Goal: Information Seeking & Learning: Find specific fact

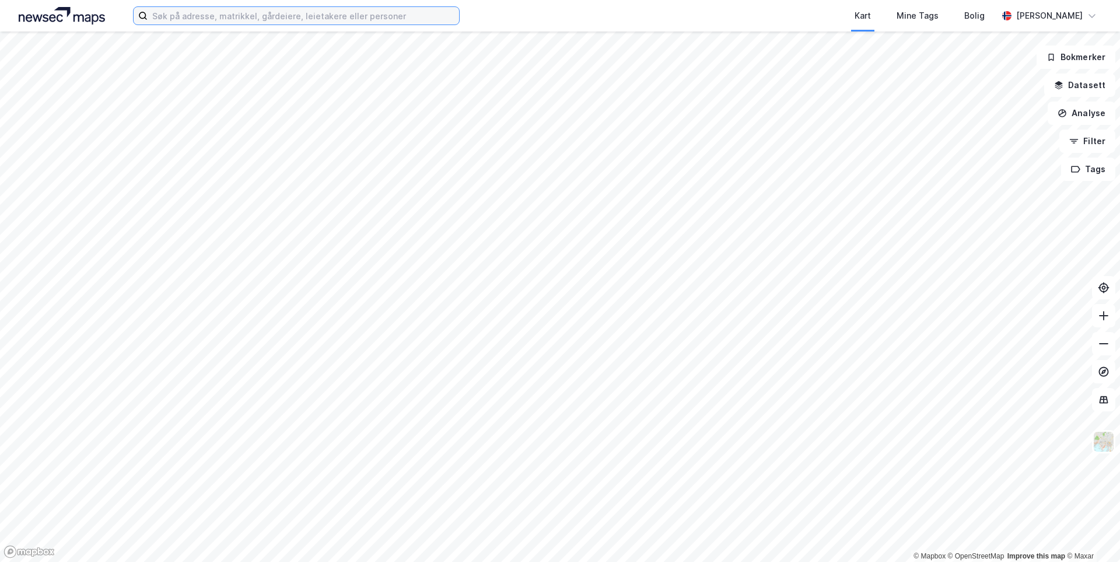
click at [215, 17] on input at bounding box center [303, 15] width 311 height 17
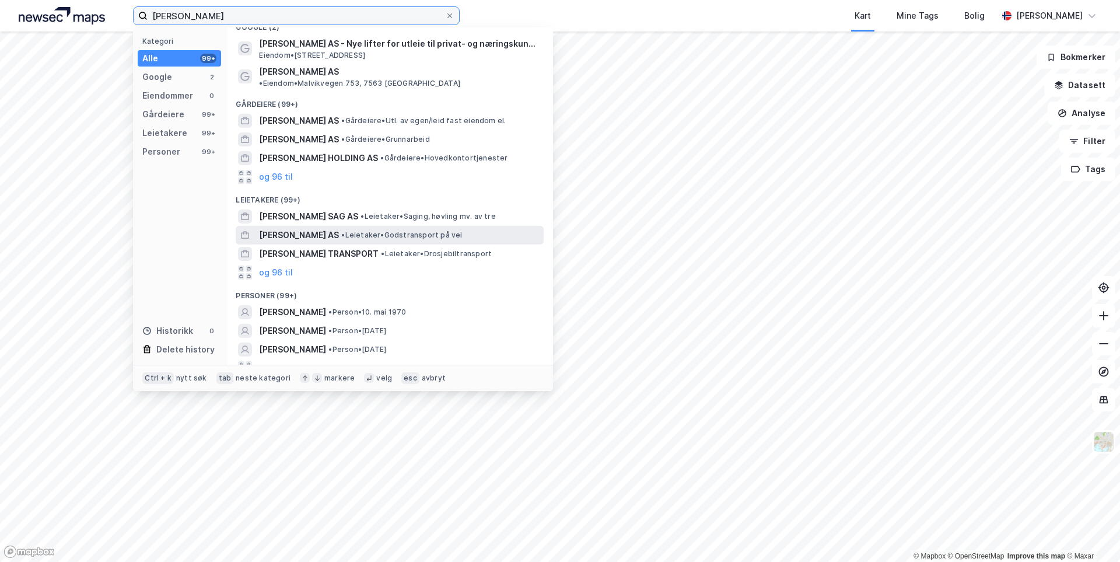
scroll to position [17, 0]
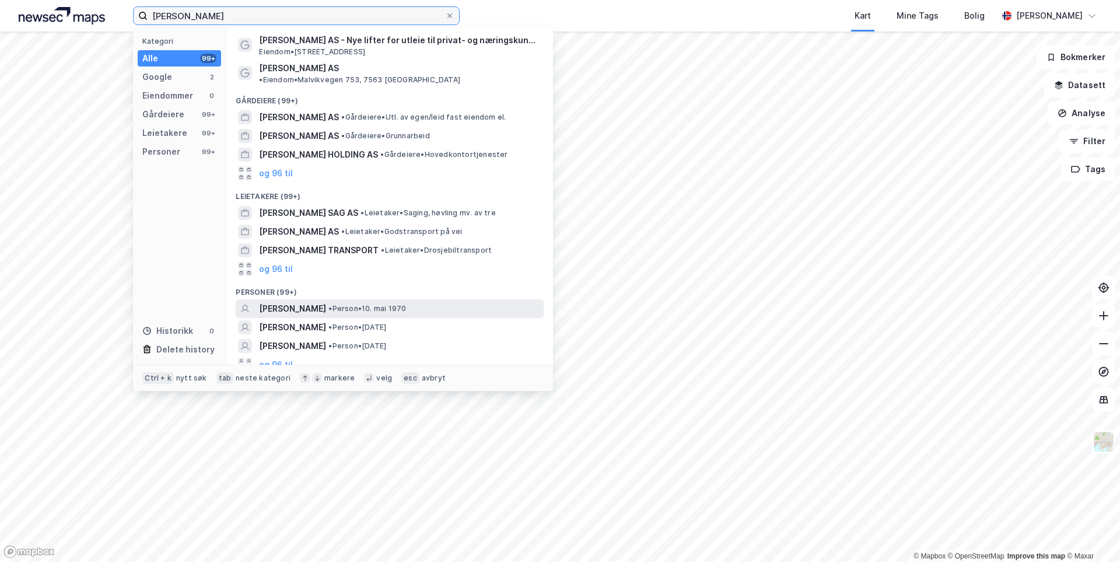
type input "[PERSON_NAME]"
click at [346, 304] on span "• Person • [DATE]" at bounding box center [367, 308] width 78 height 9
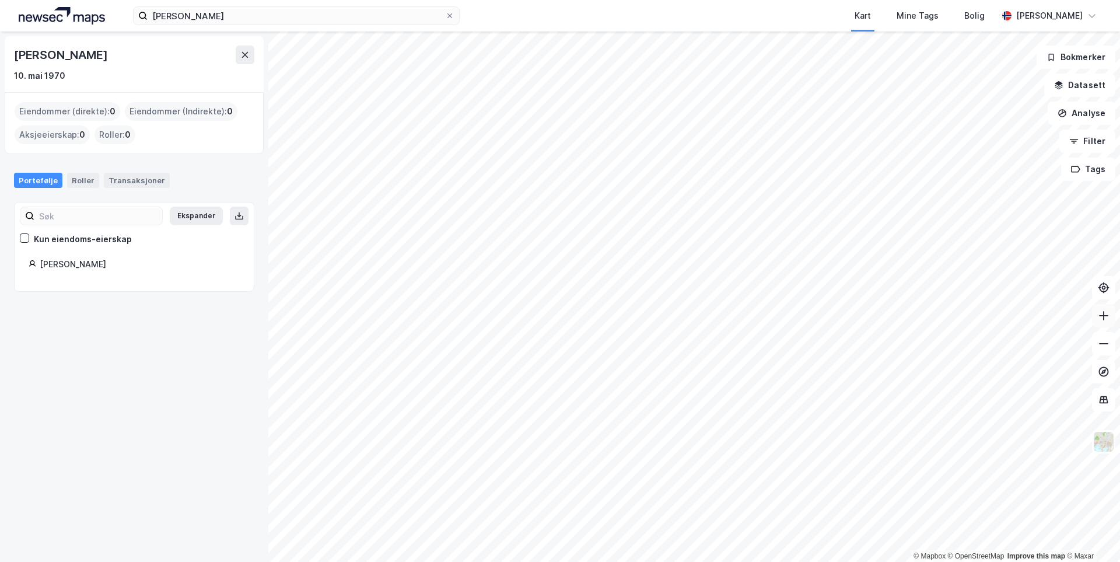
click at [1098, 318] on icon at bounding box center [1104, 316] width 12 height 12
click at [1098, 321] on icon at bounding box center [1104, 316] width 12 height 12
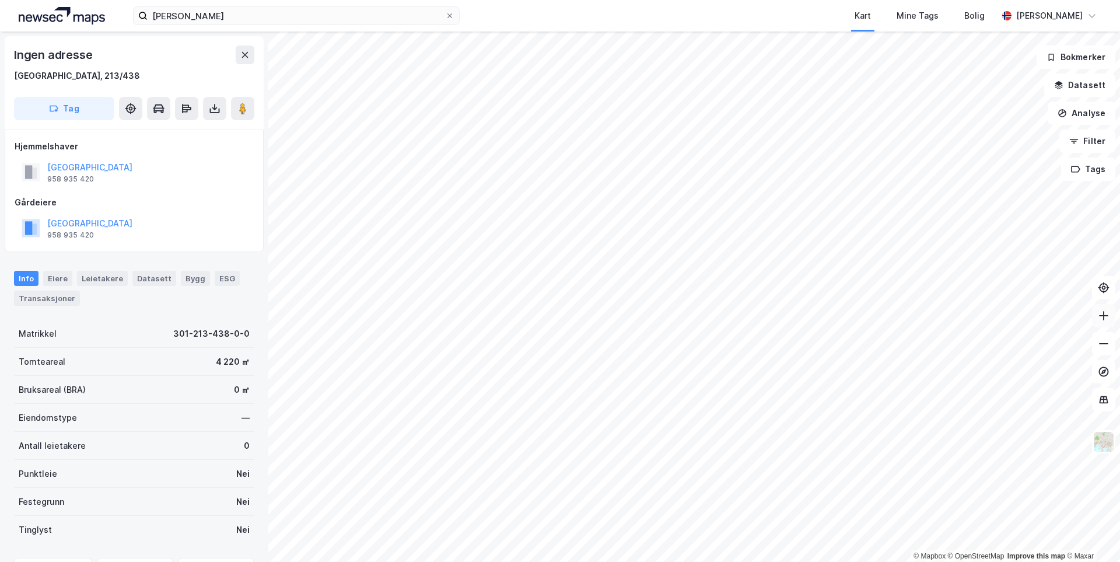
click at [1098, 320] on icon at bounding box center [1104, 316] width 12 height 12
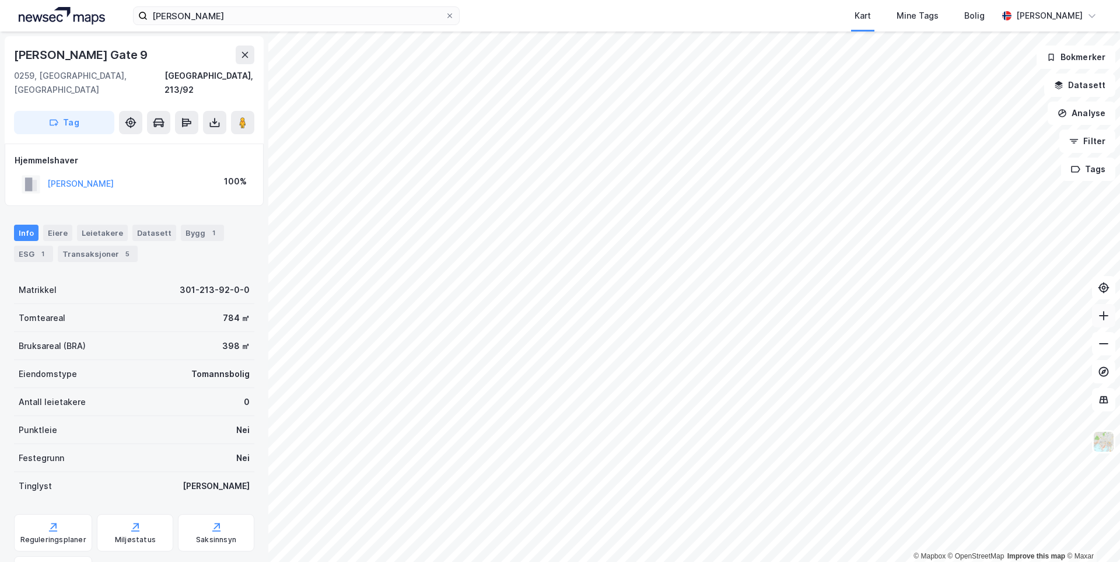
click at [1098, 317] on icon at bounding box center [1104, 316] width 12 height 12
click at [87, 246] on div "Transaksjoner 5" at bounding box center [98, 254] width 80 height 16
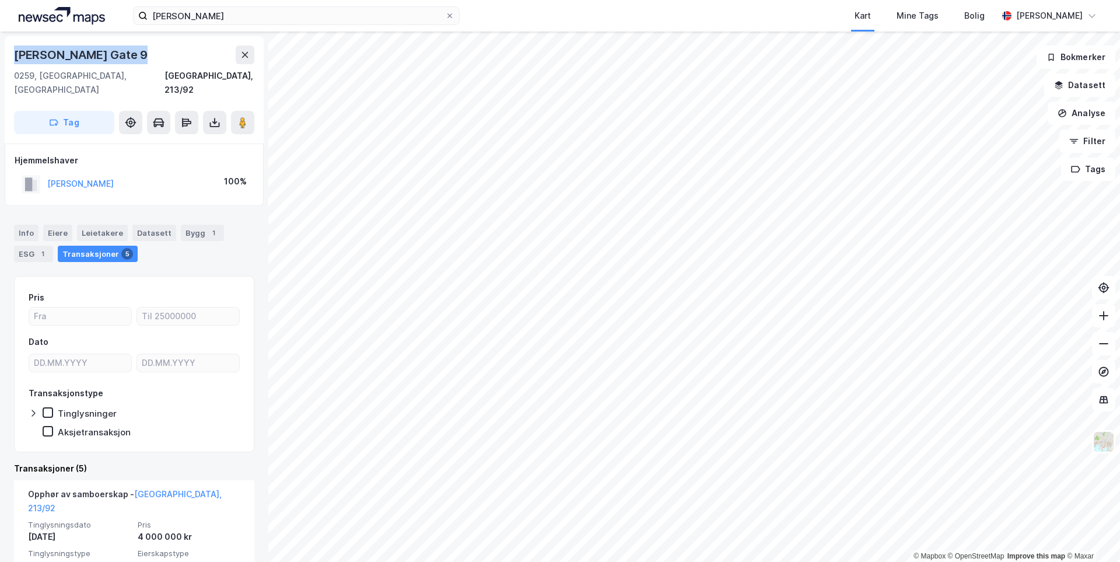
drag, startPoint x: 125, startPoint y: 58, endPoint x: 14, endPoint y: 58, distance: 110.8
click at [14, 58] on div "[PERSON_NAME] Gate 9" at bounding box center [82, 54] width 136 height 19
copy div "[PERSON_NAME] Gate 9"
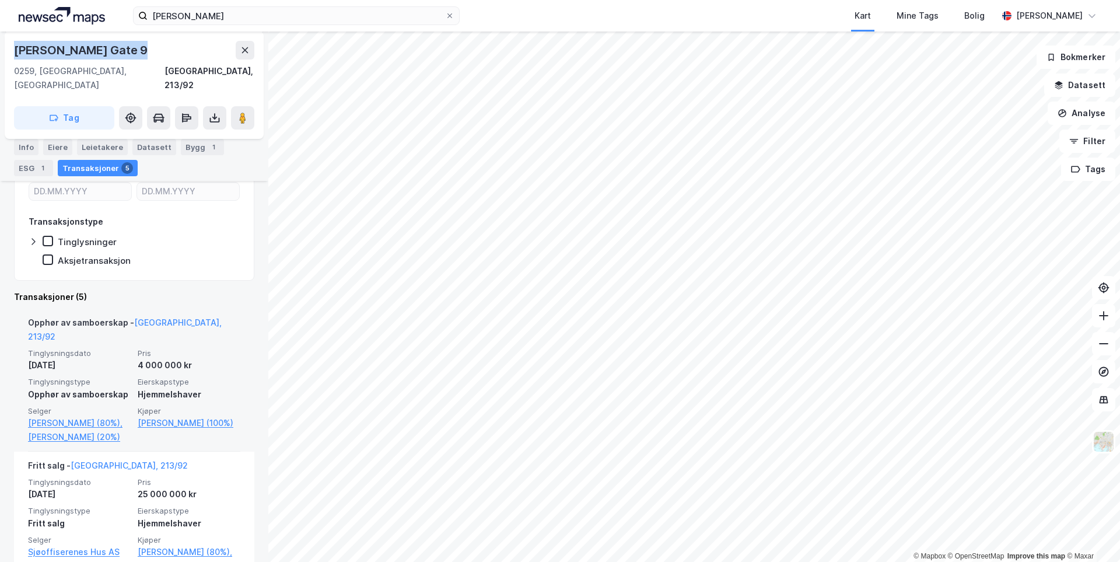
scroll to position [233, 0]
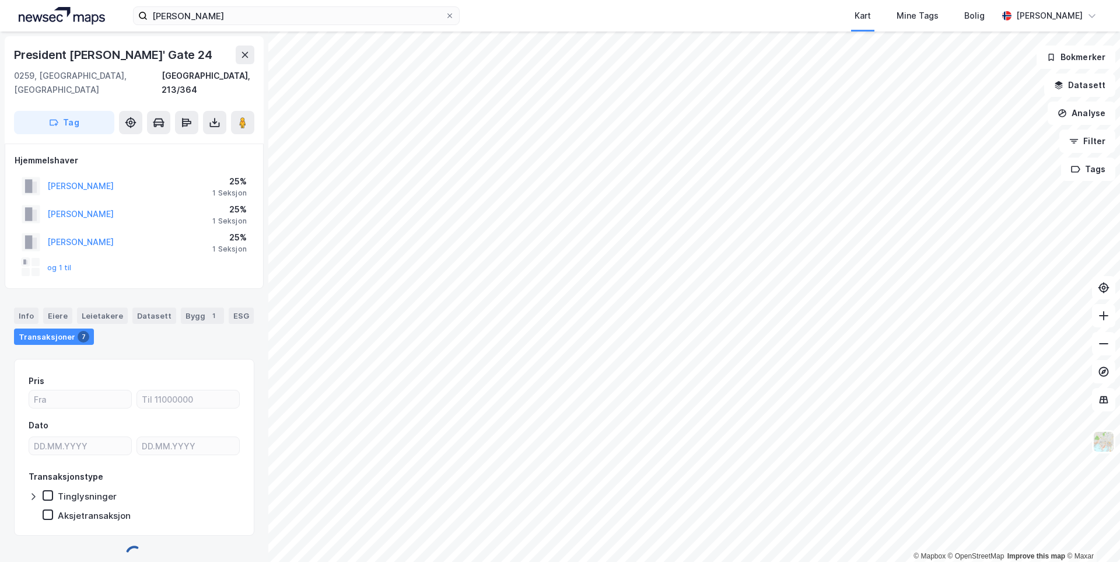
scroll to position [2, 0]
click at [0, 0] on button "og 1 til" at bounding box center [0, 0] width 0 height 0
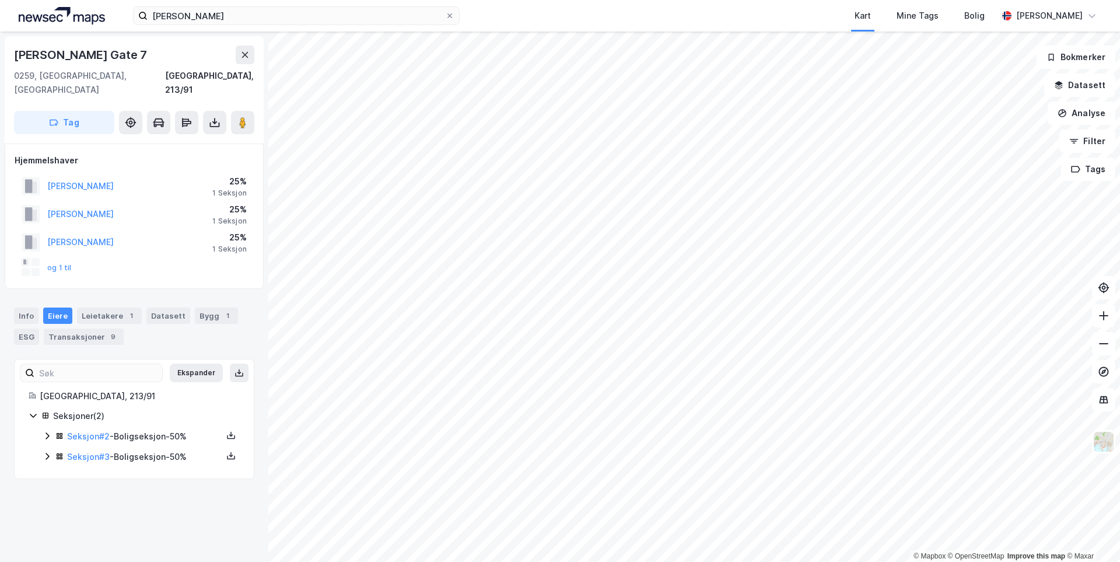
click at [48, 431] on icon at bounding box center [47, 435] width 9 height 9
click at [45, 511] on icon at bounding box center [47, 515] width 9 height 9
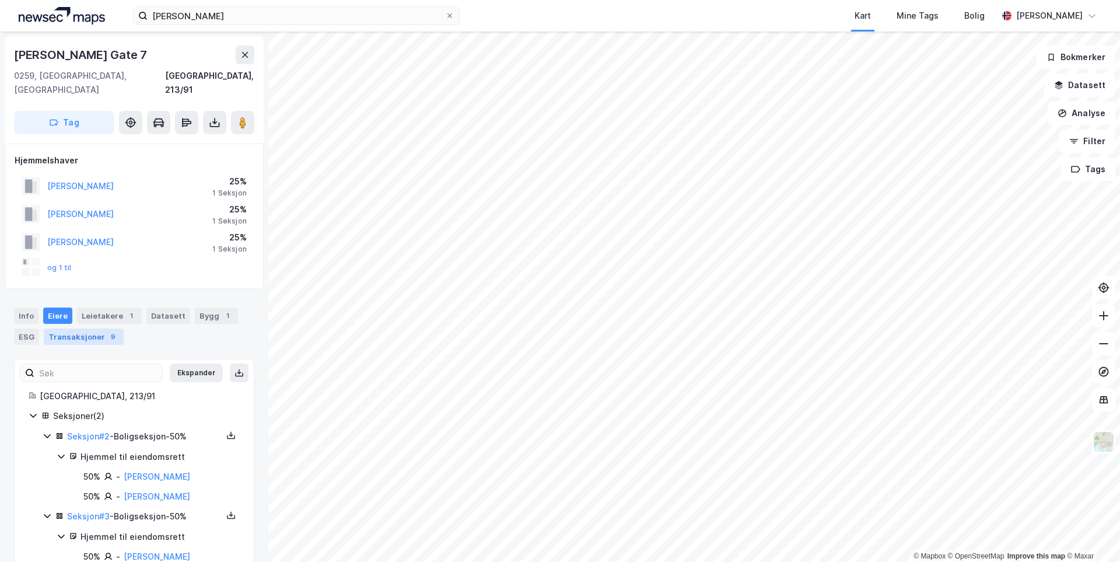
click at [72, 328] on div "Transaksjoner 9" at bounding box center [84, 336] width 80 height 16
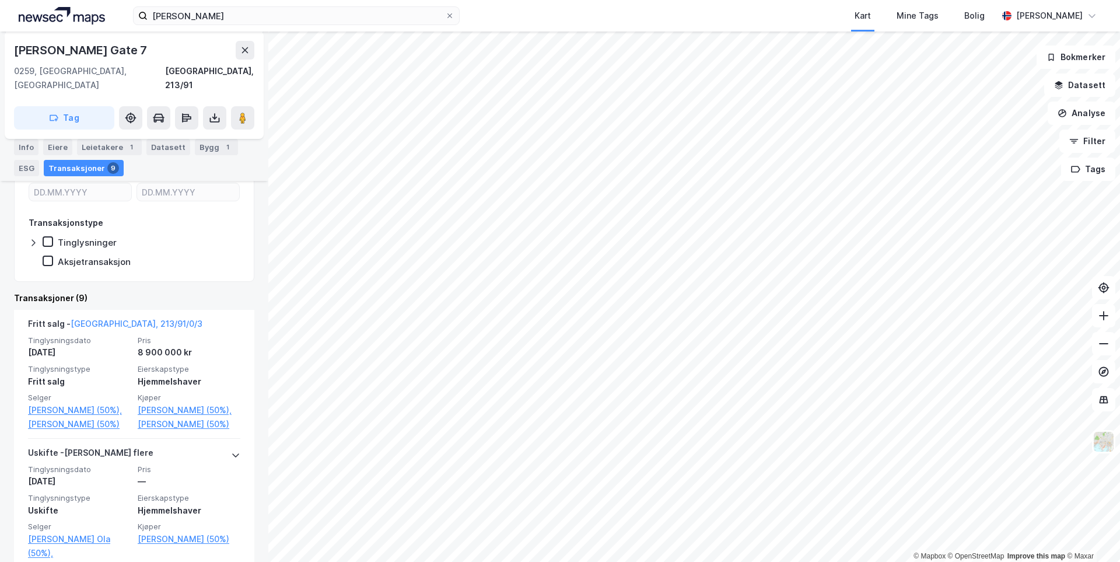
scroll to position [233, 0]
